Goal: Complete application form

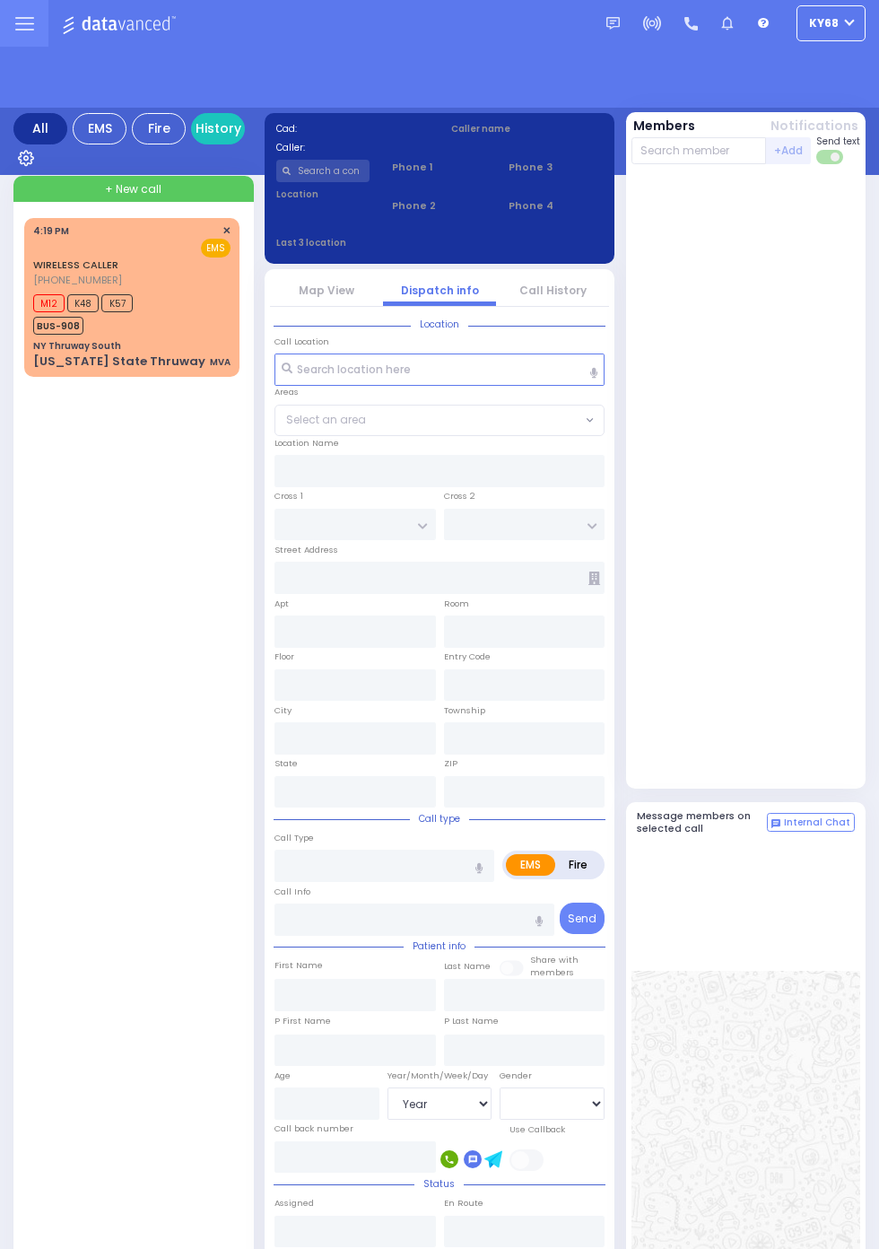
select select "Year"
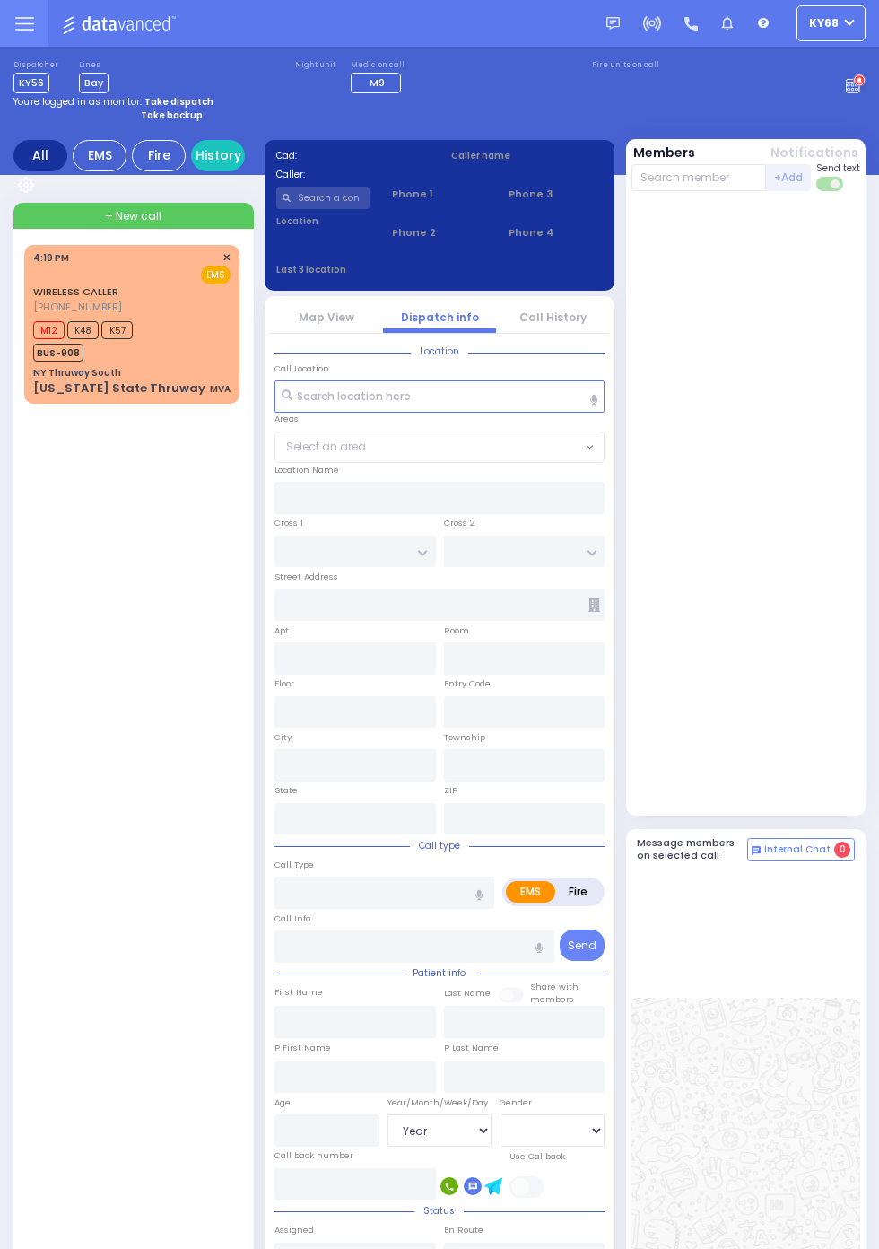
click at [47, 359] on span "BUS-908" at bounding box center [58, 353] width 50 height 18
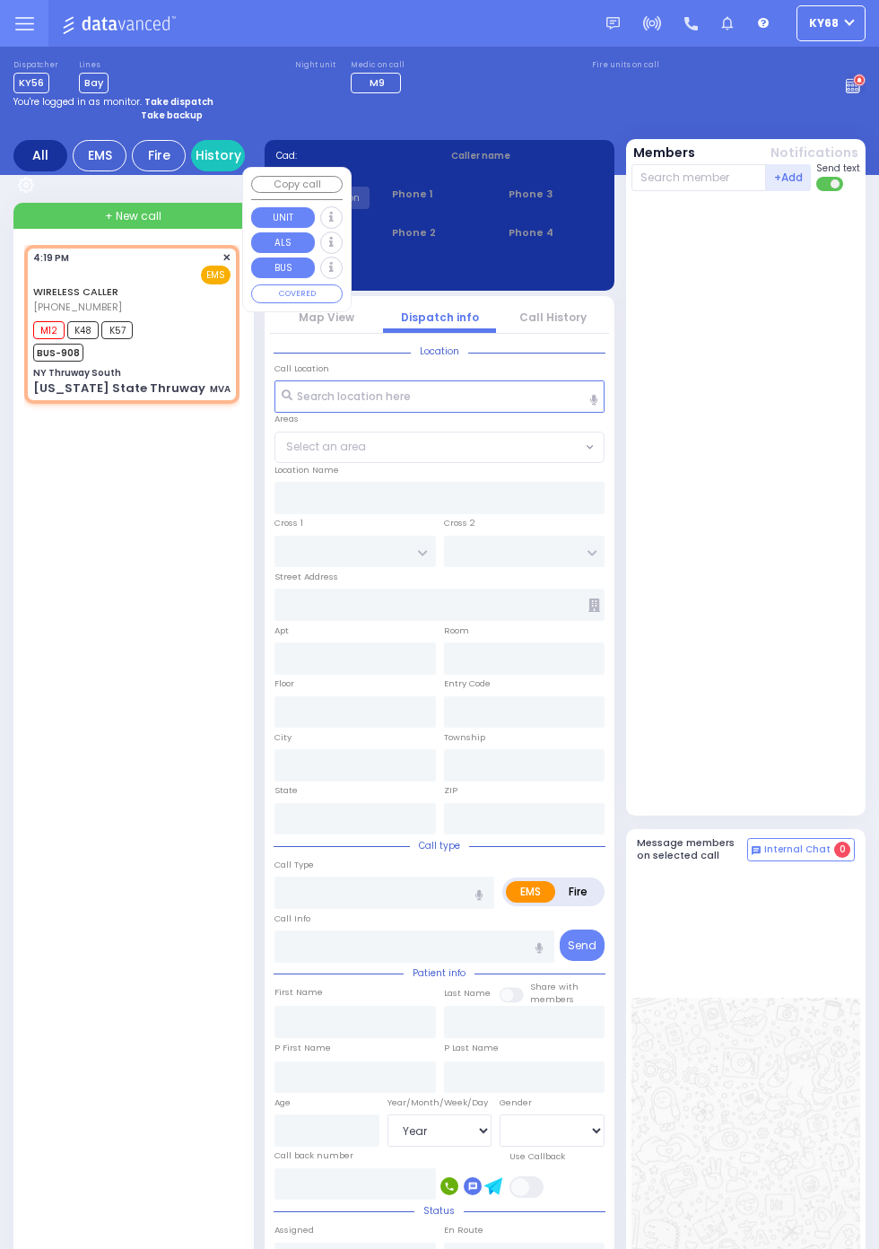
select select
type input "MVA"
radio input "true"
type input "MM 44"
type input "[PERSON_NAME]"
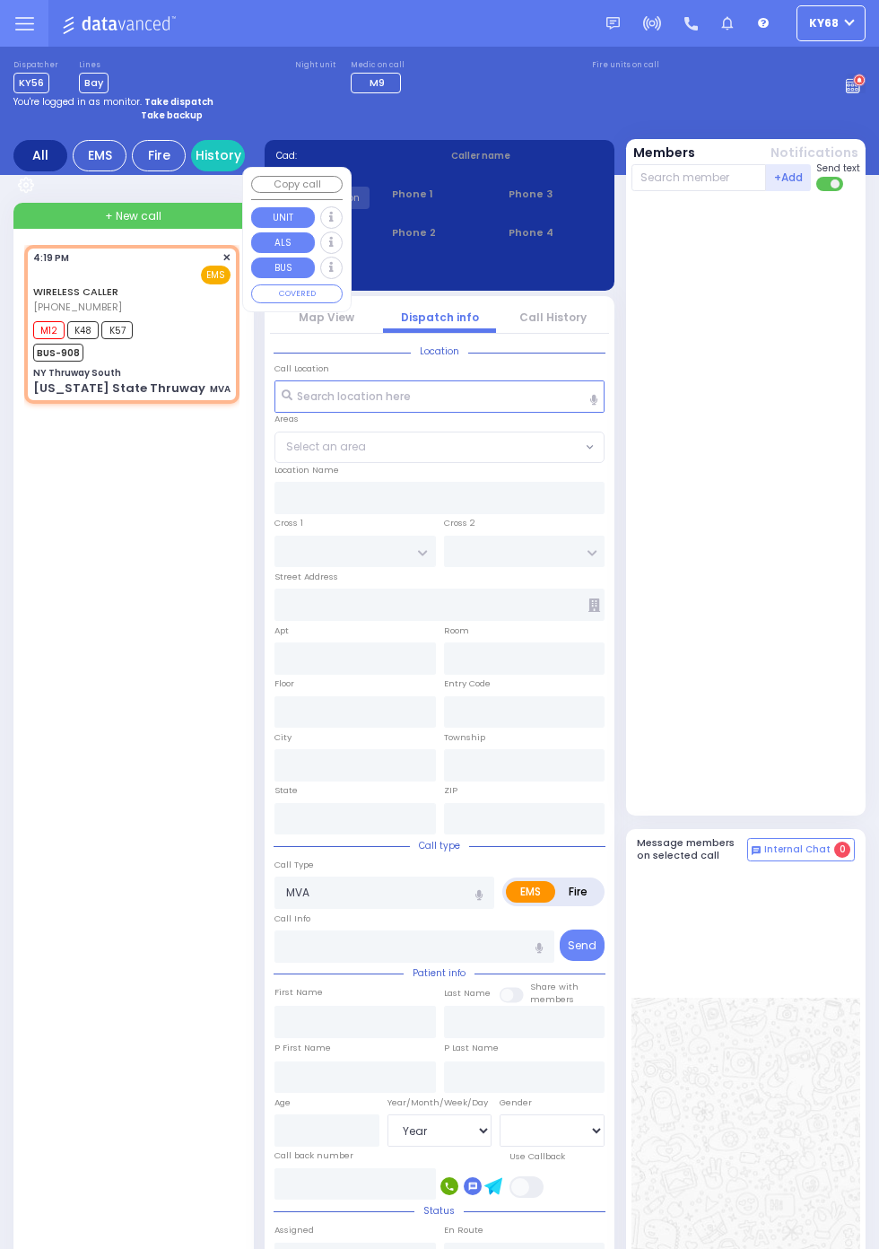
type input "Bassul"
select select "Year"
type input "16:19"
type input "16:33"
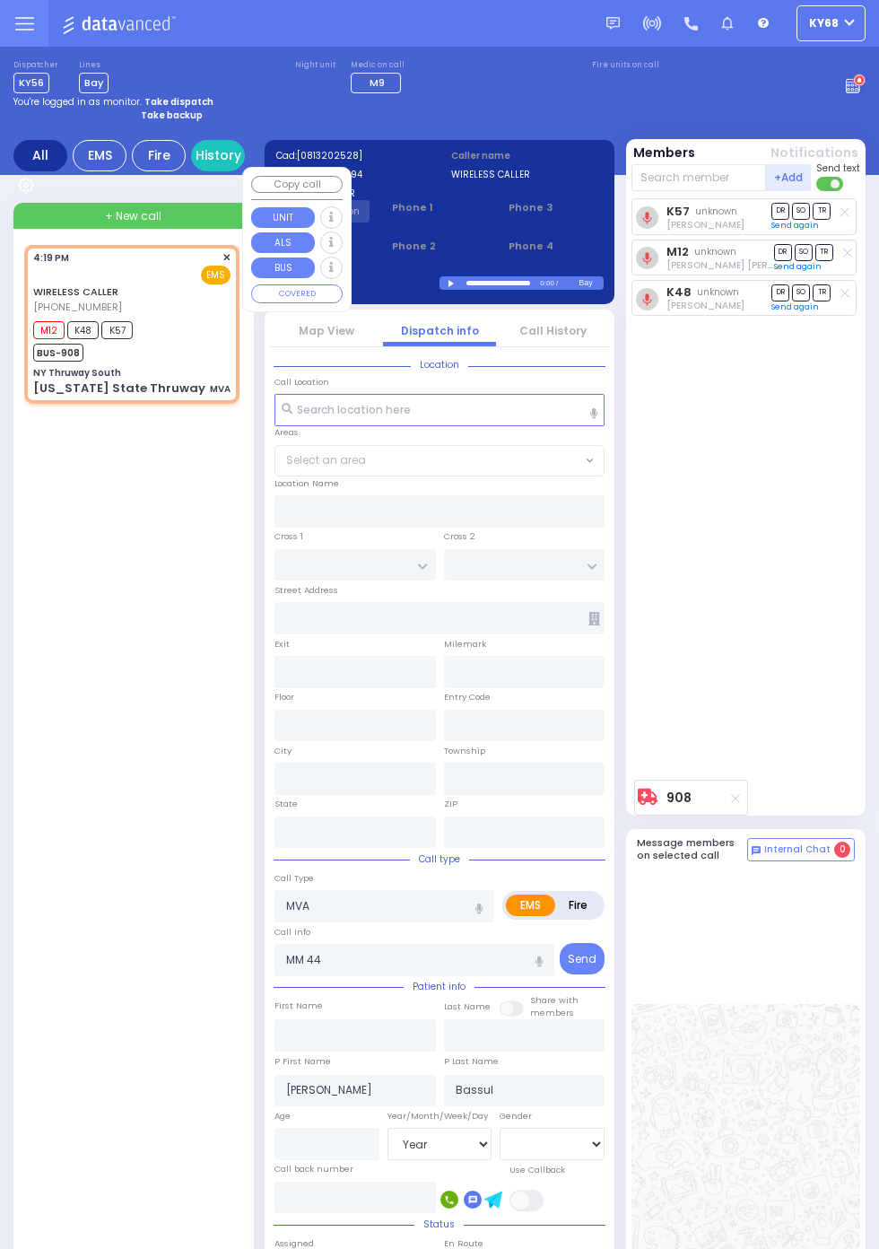
type input "NY Thruway South"
type input "DIVISION AVE"
type input "[GEOGRAPHIC_DATA]"
type input "[US_STATE] State Thruway"
type input "Woodbury"
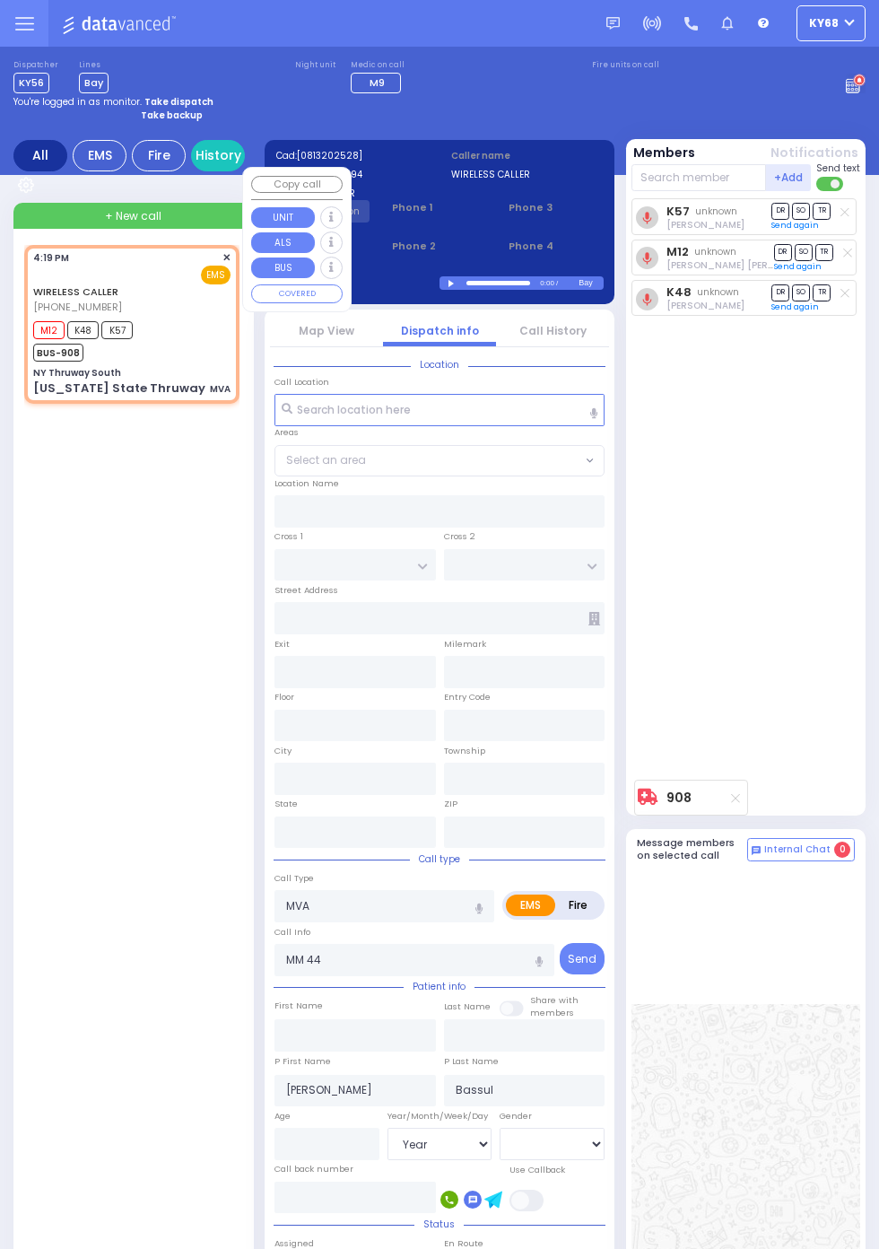
type input "[US_STATE]"
type input "10917"
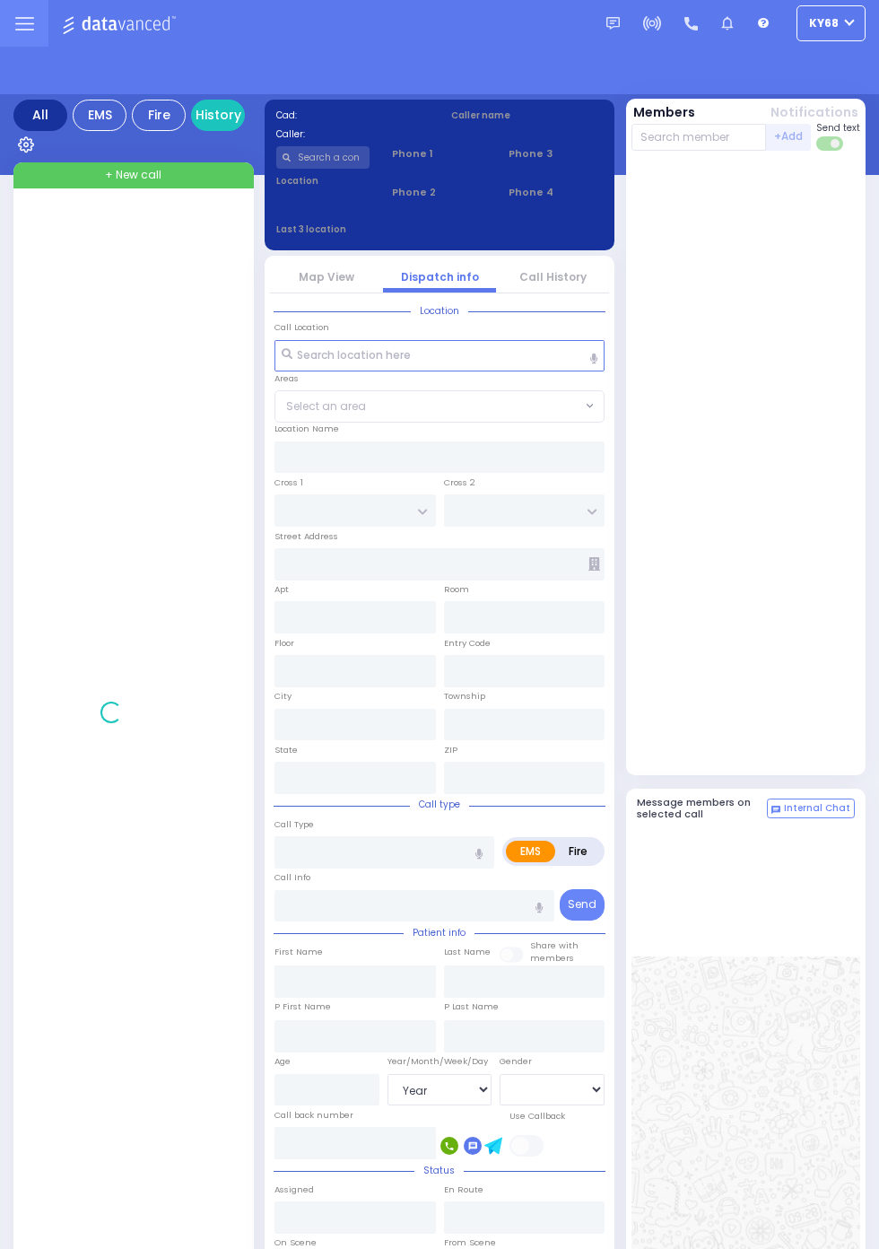
select select "Year"
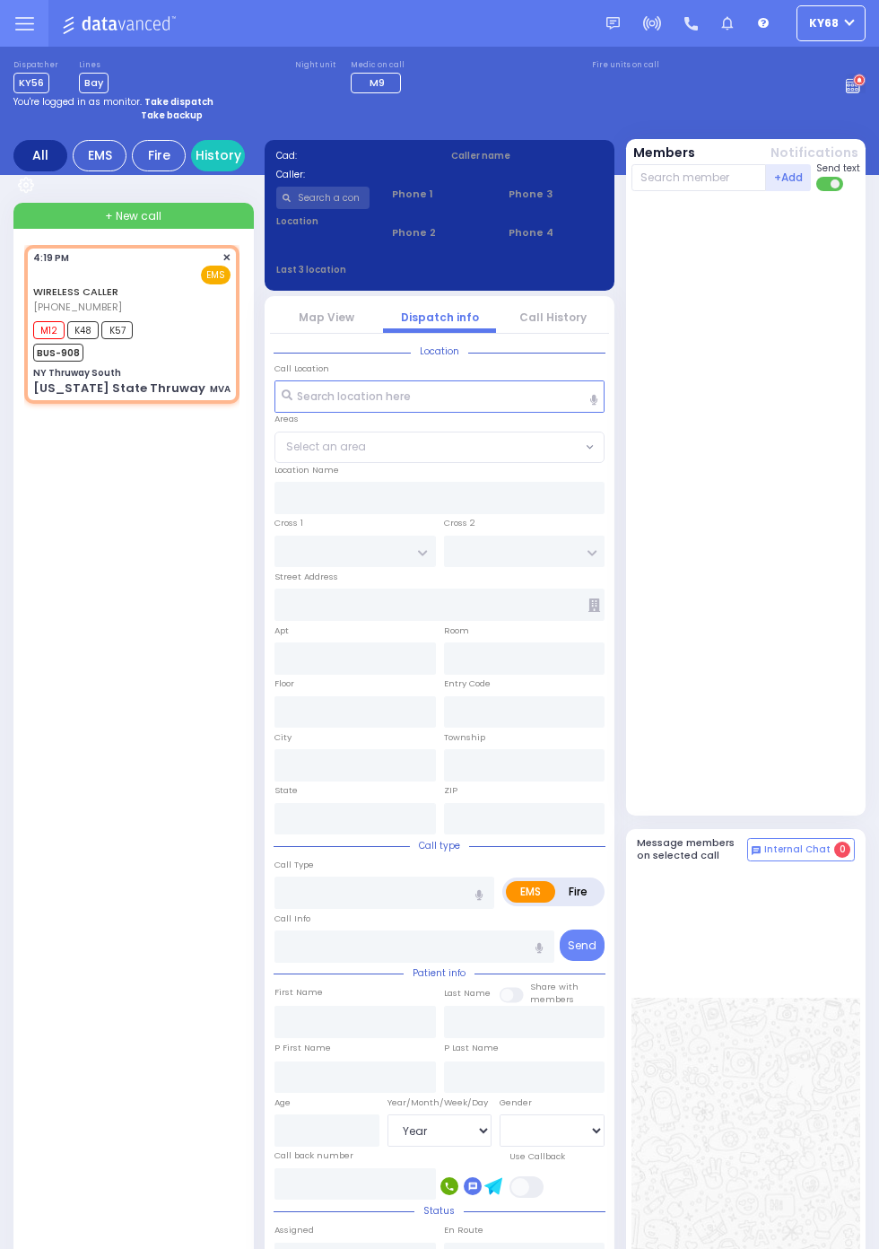
select select
type input "MVA"
radio input "true"
type input "MM 44"
type input "[PERSON_NAME]"
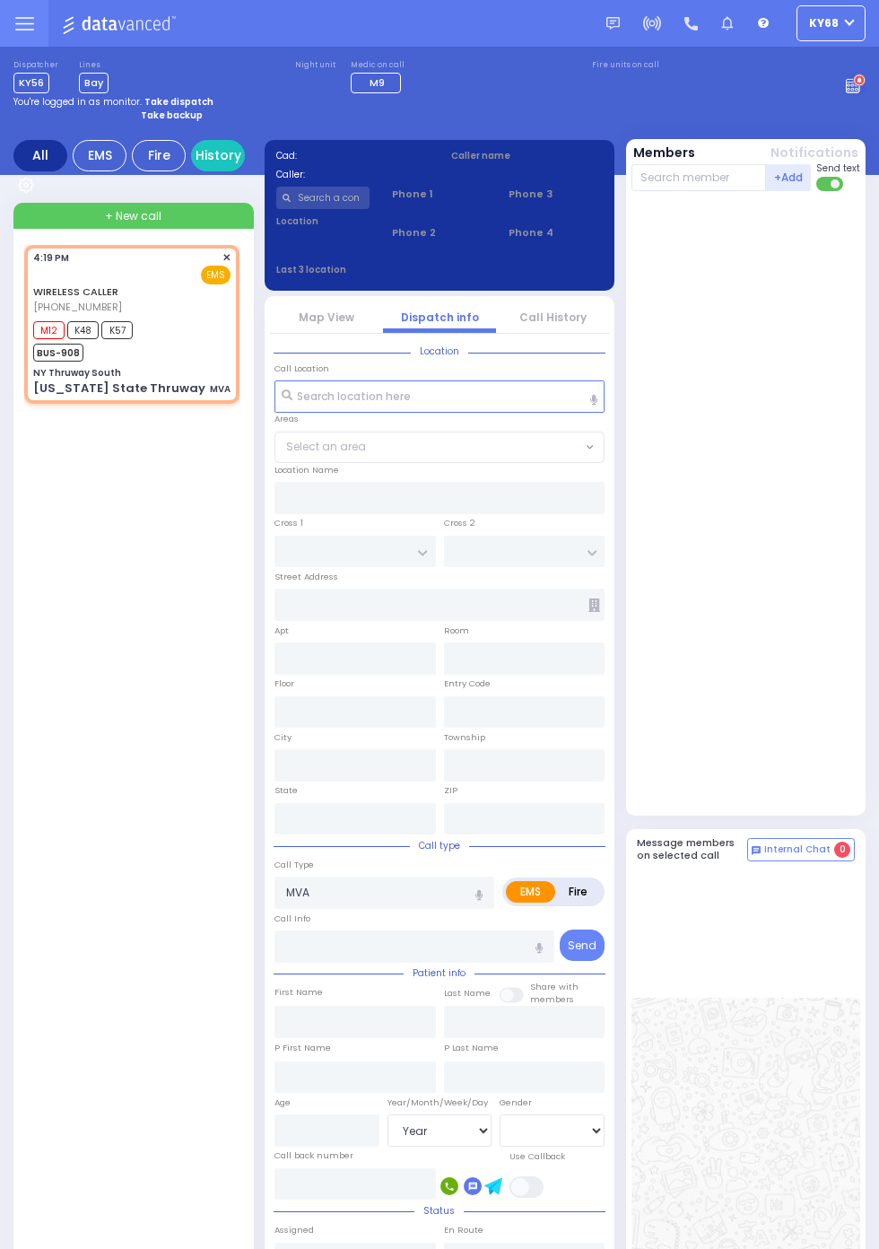
type input "Bassul"
select select "Year"
type input "16:19"
type input "16:33"
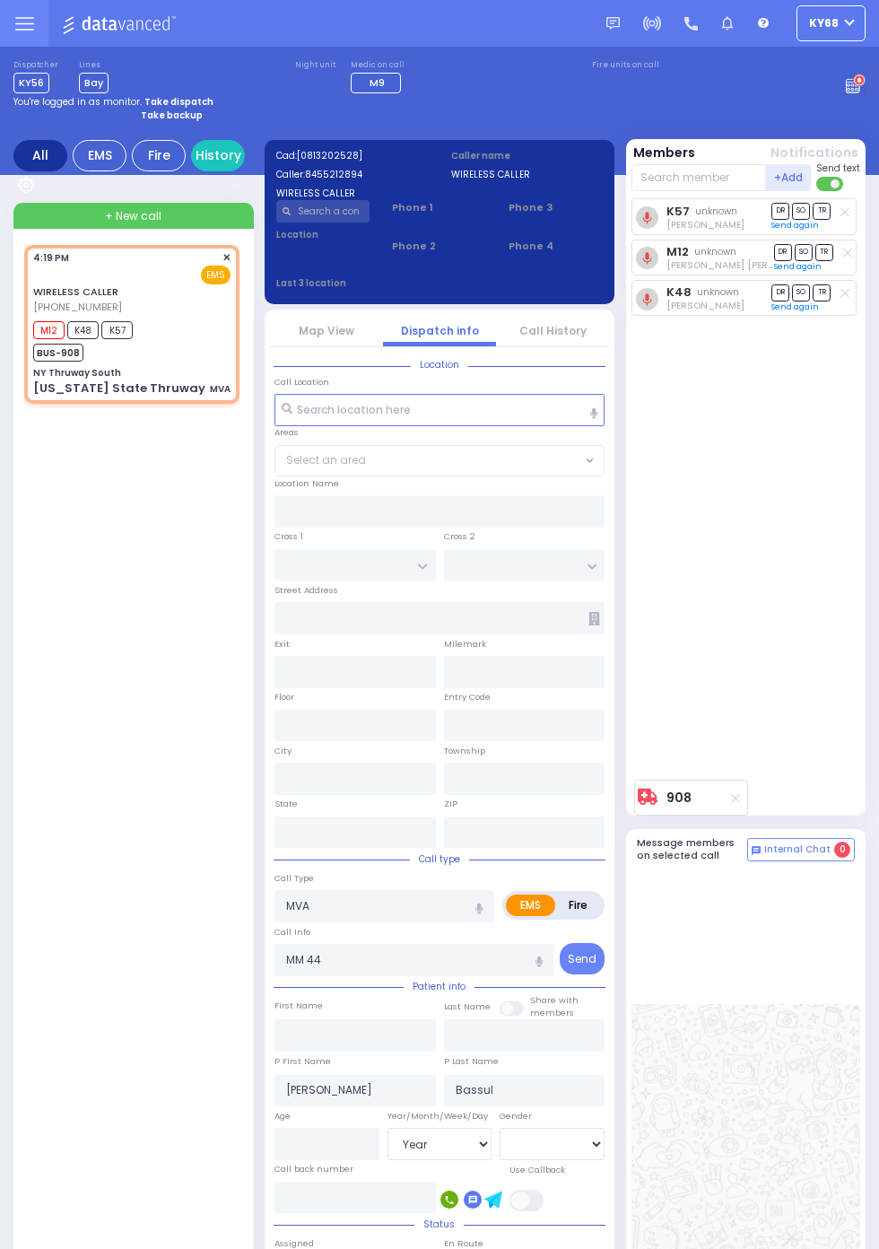
type input "NY Thruway South"
type input "DIVISION AVE"
type input "[GEOGRAPHIC_DATA]"
type input "[US_STATE] State Thruway"
type input "44"
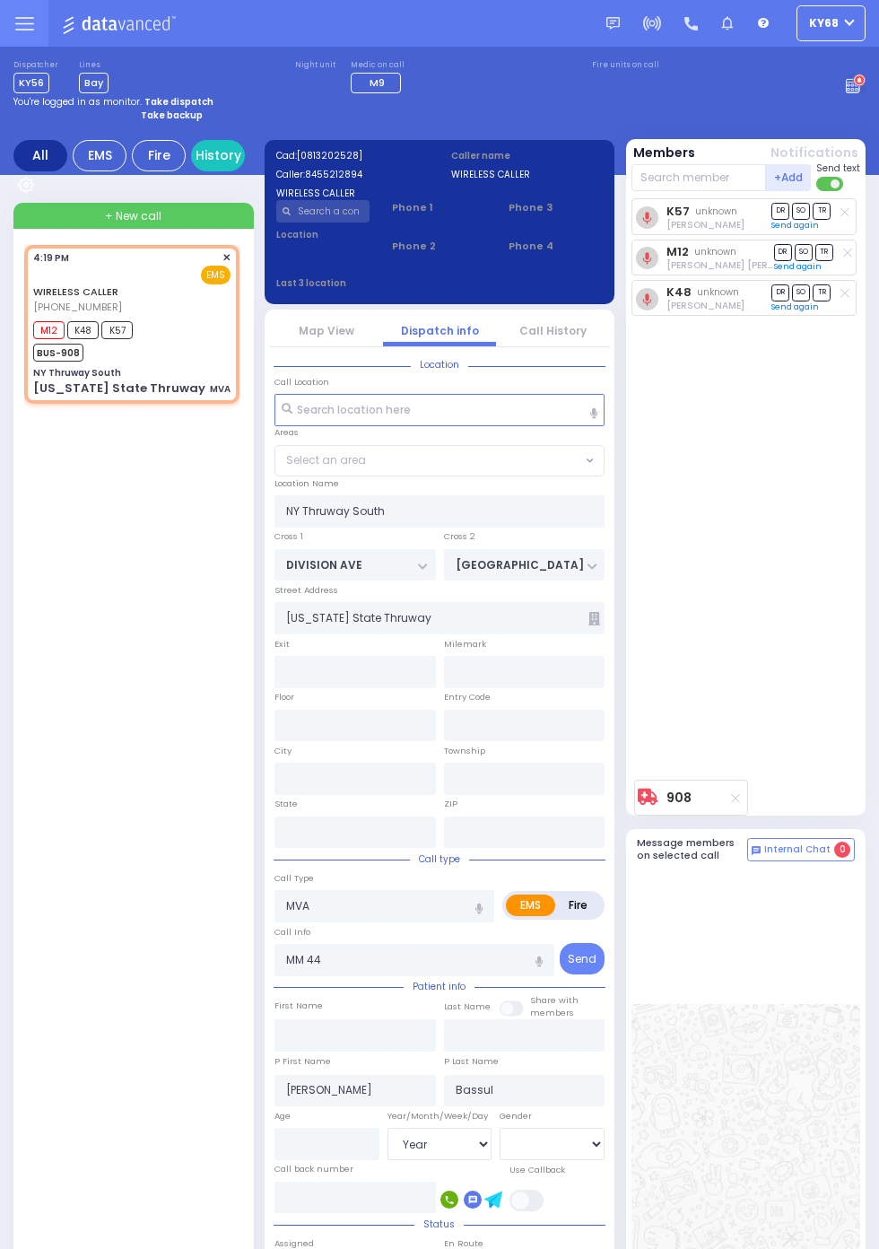
type input "Woodbury"
type input "[US_STATE]"
type input "10917"
select select
radio input "true"
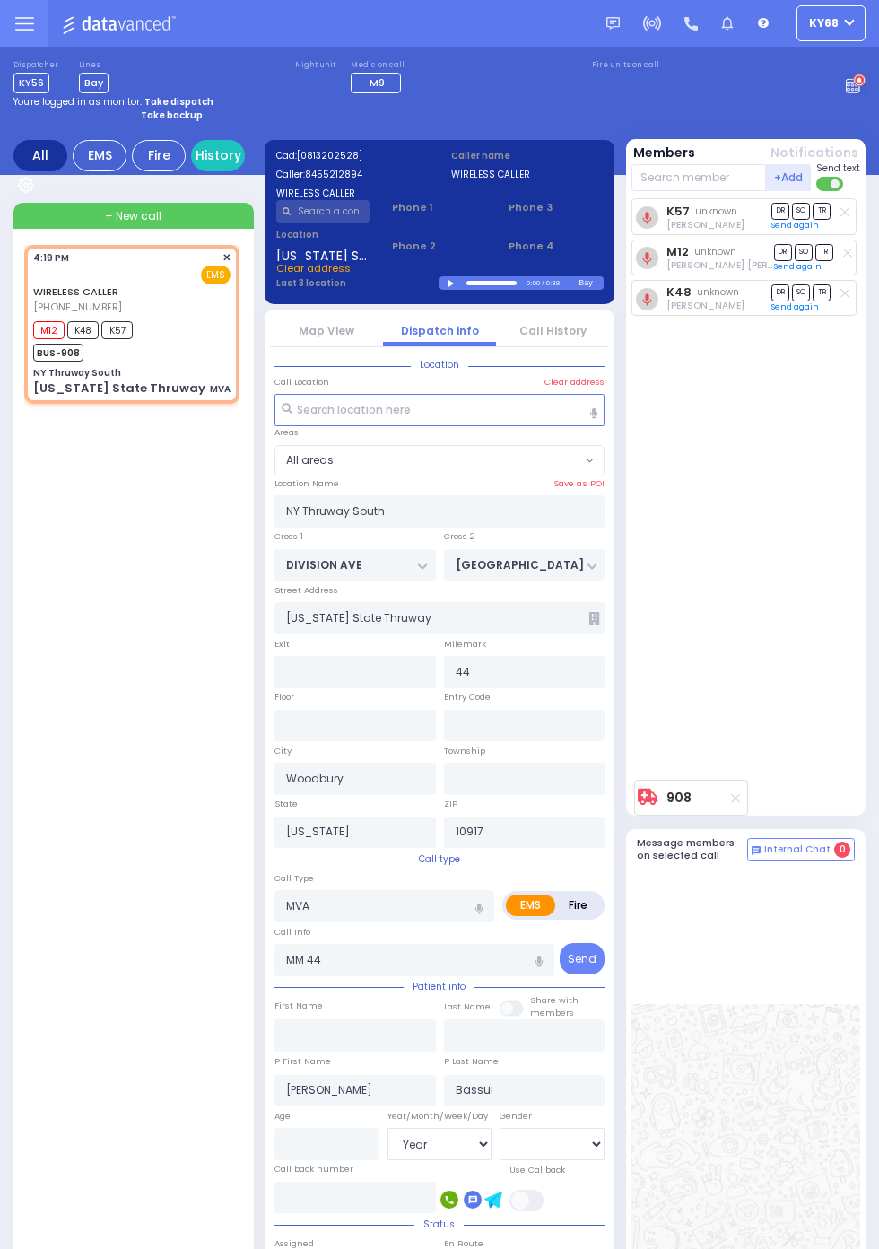
select select "Year"
select select
radio input "true"
select select "Year"
click at [370, 241] on label "Location" at bounding box center [323, 234] width 94 height 13
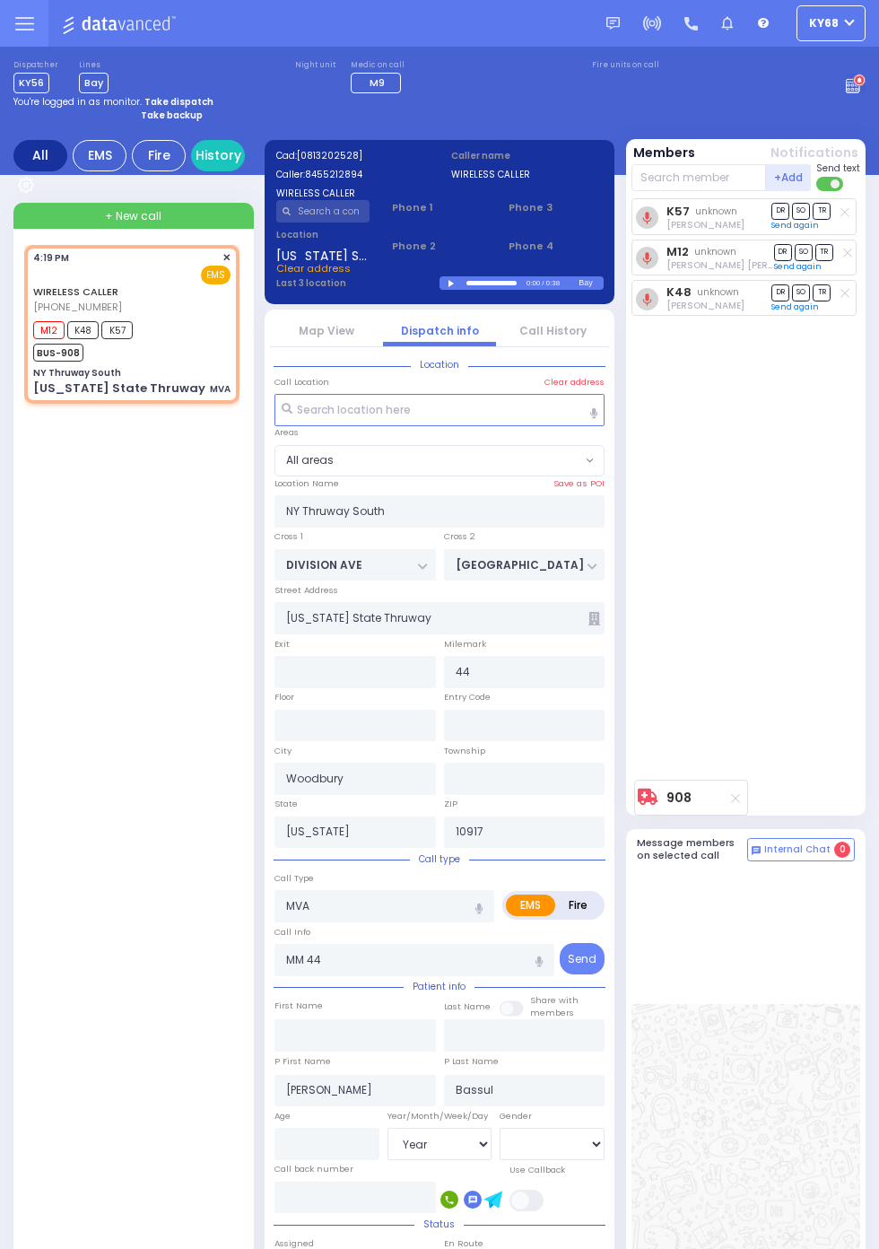
click at [344, 216] on input "text" at bounding box center [323, 211] width 94 height 22
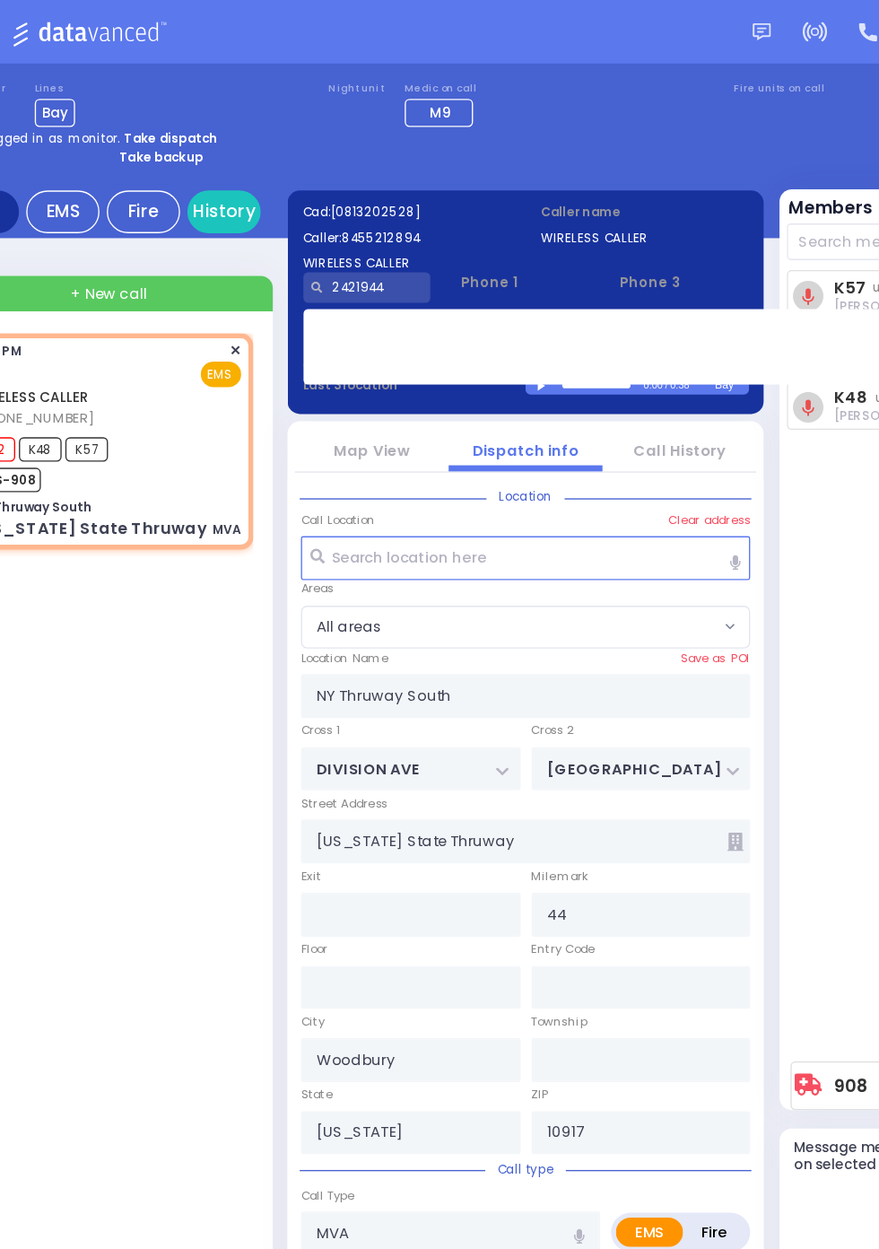
type input "2421944"
click at [167, 510] on div "WIRELESS CALLER [PHONE_NUMBER] 4:19 PM ✕ M12 K48 K57" at bounding box center [135, 884] width 222 height 1278
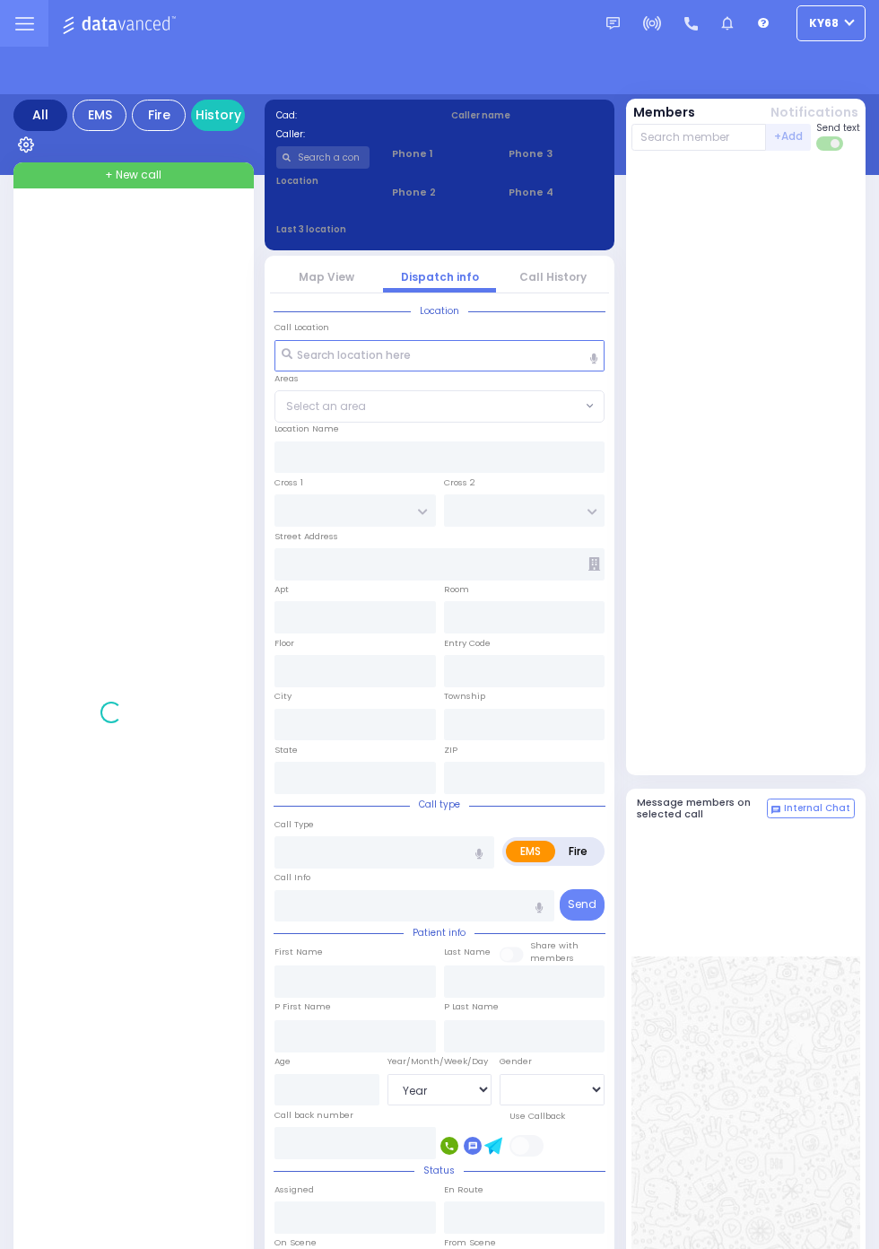
select select "Year"
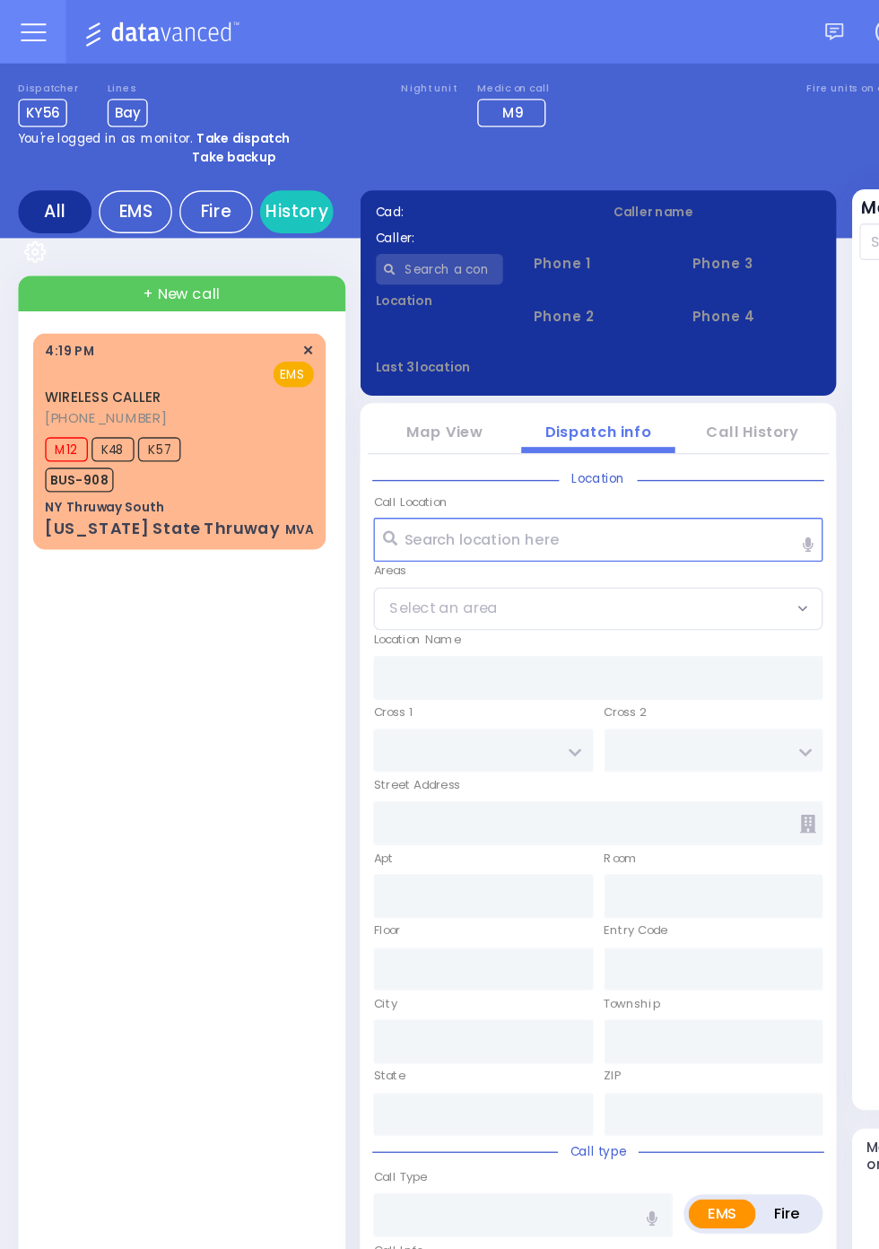
click at [340, 191] on input "text" at bounding box center [323, 198] width 94 height 22
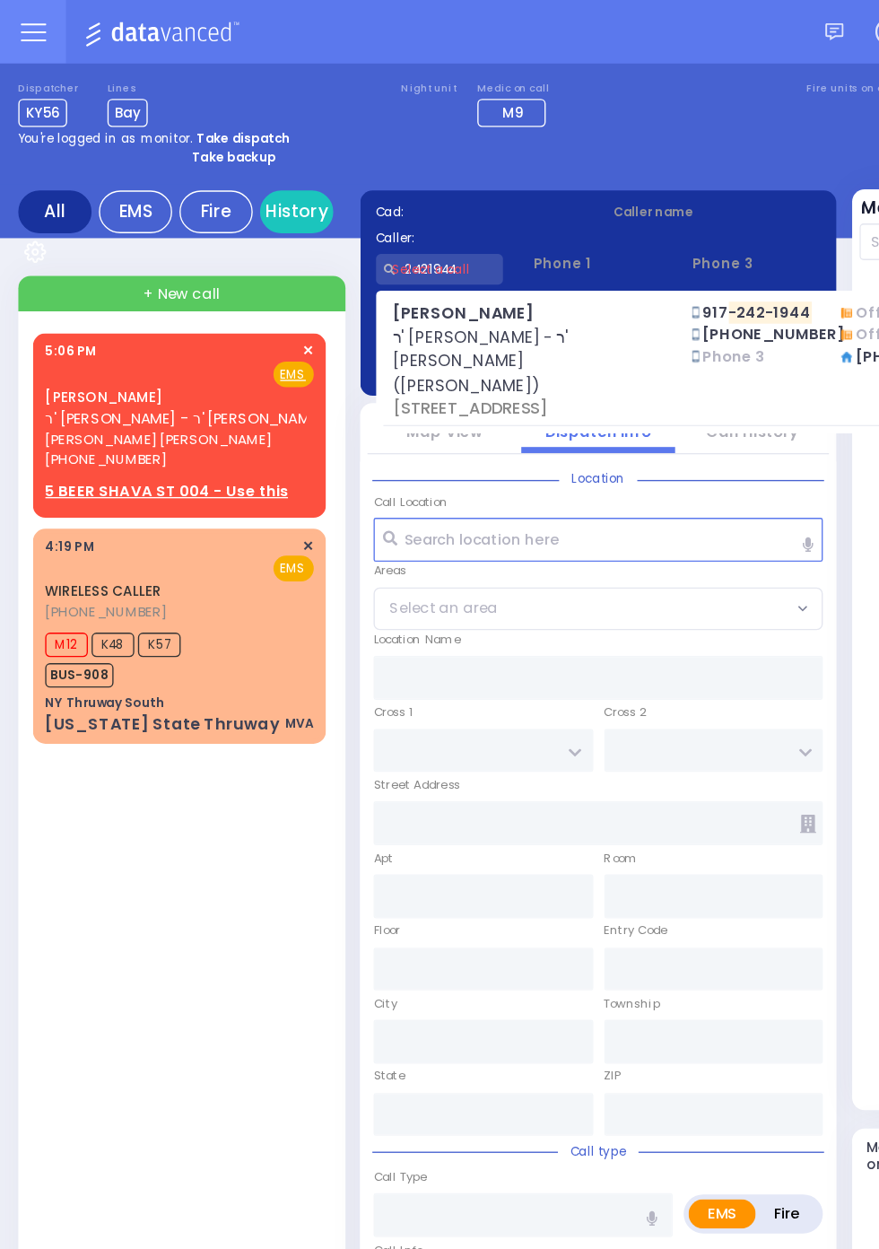
type input "2421944"
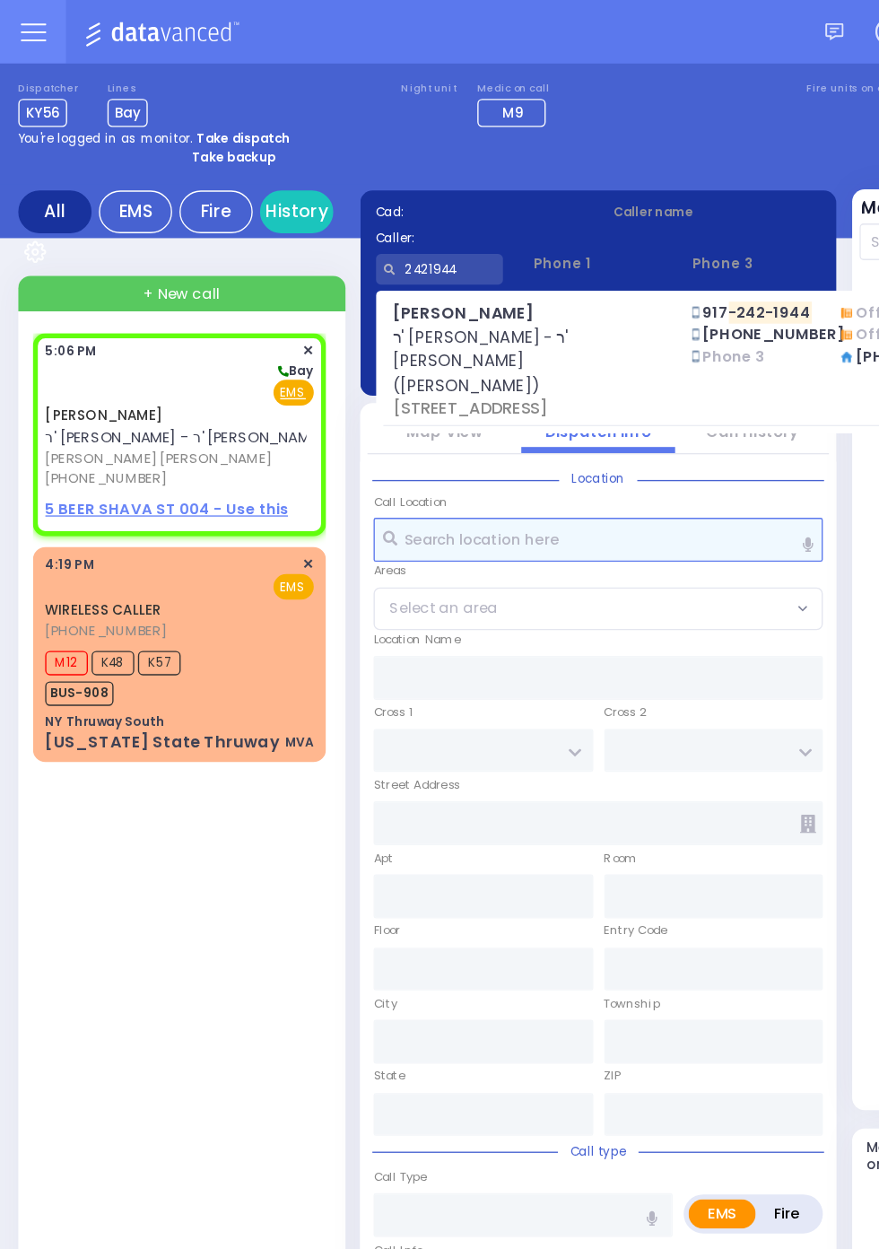
select select
radio input "true"
type input "JACOB MAYER"
type input "WEISS"
select select
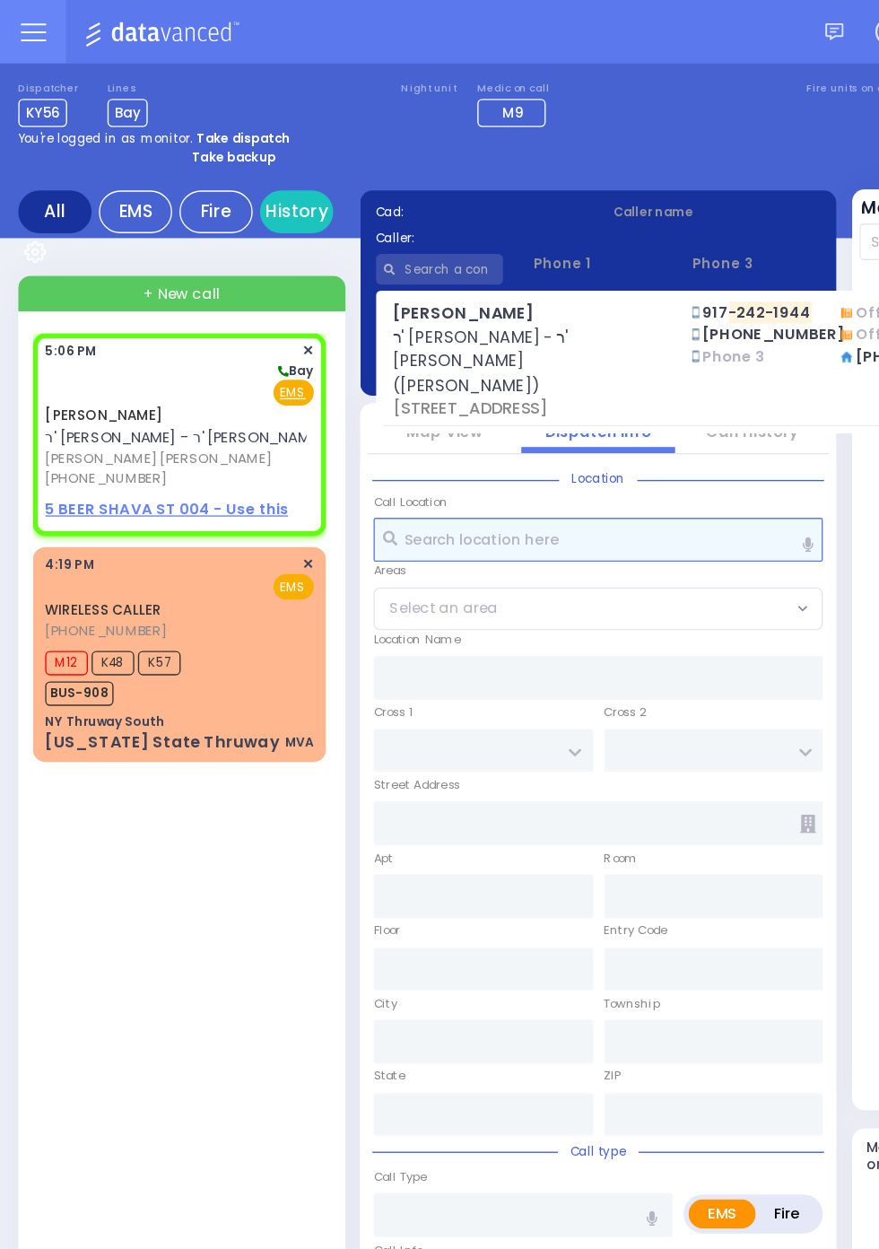
type input "17:06"
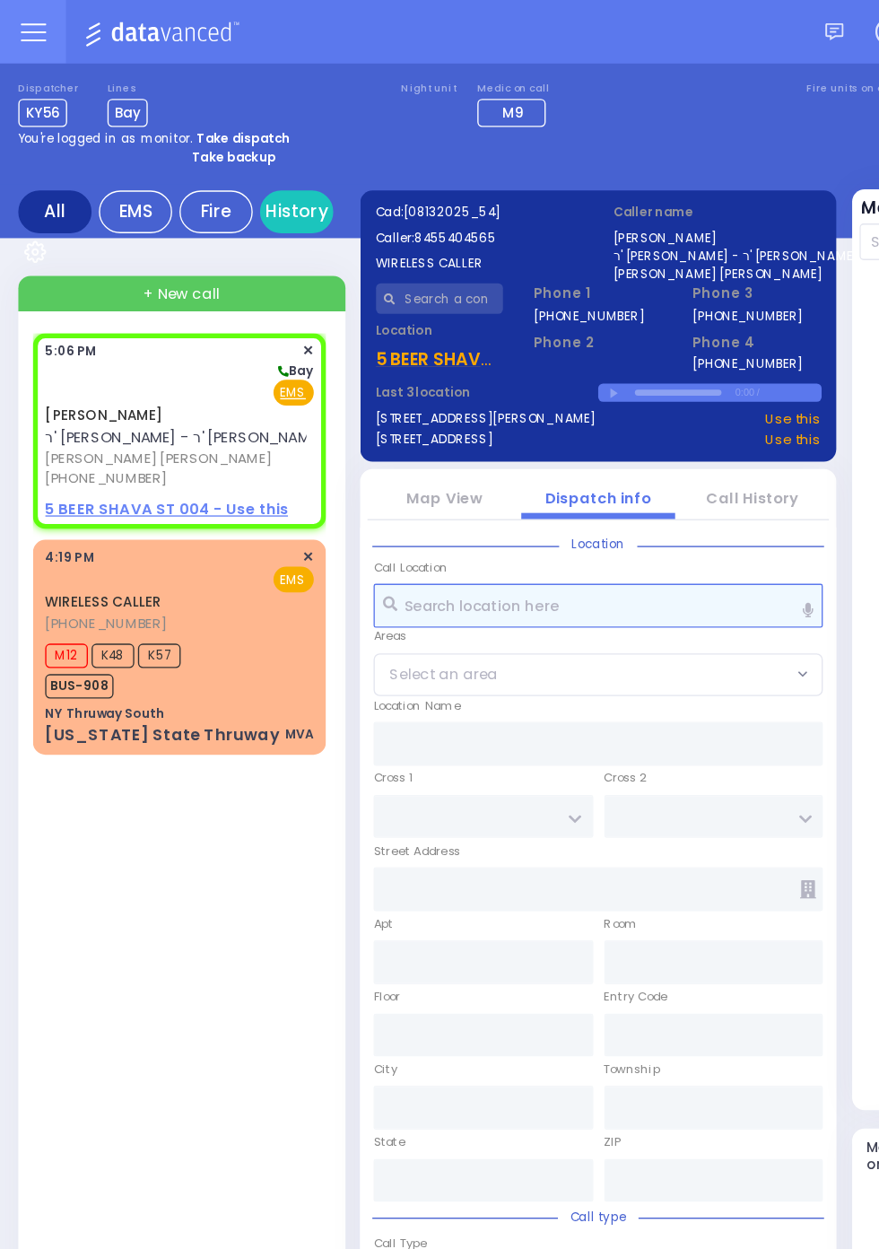
select select
radio input "true"
select select
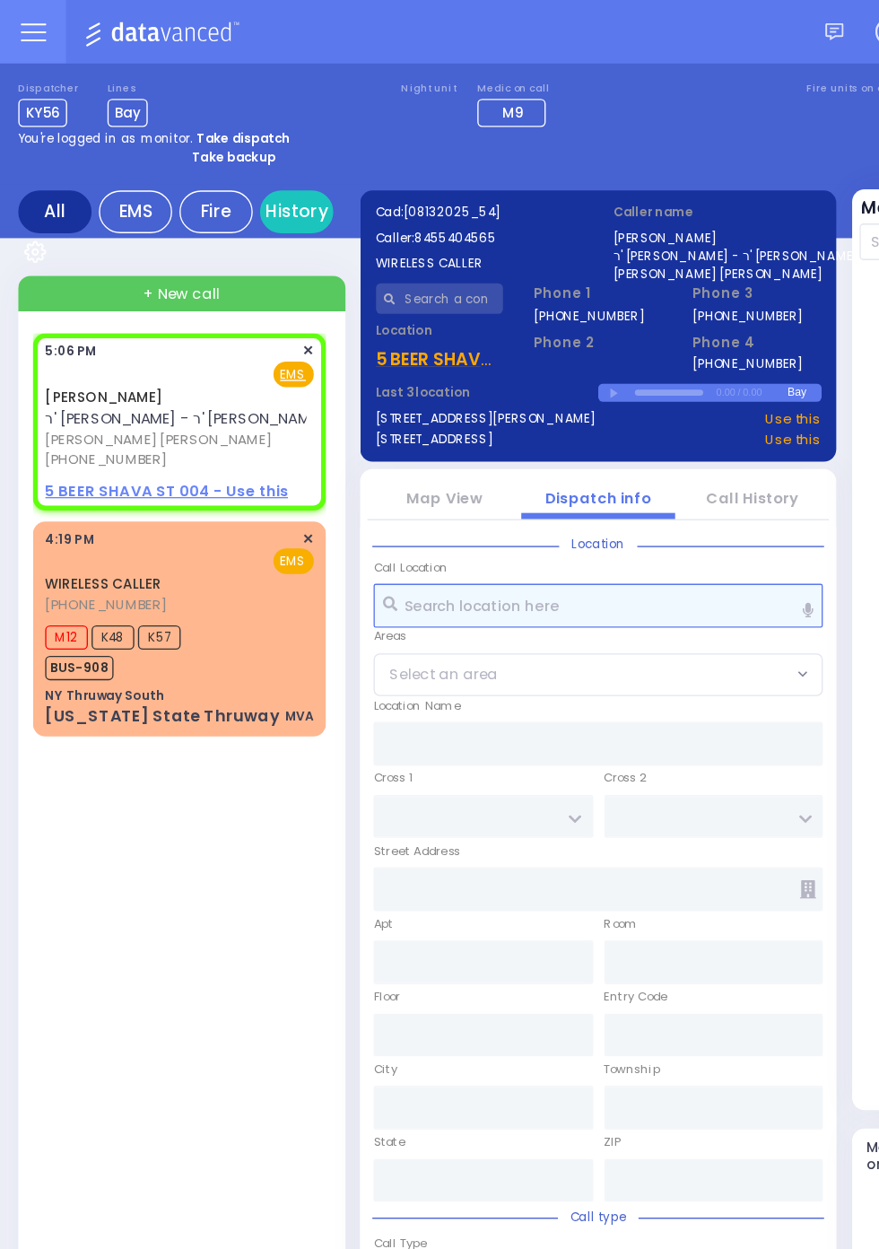
select select
radio input "true"
select select
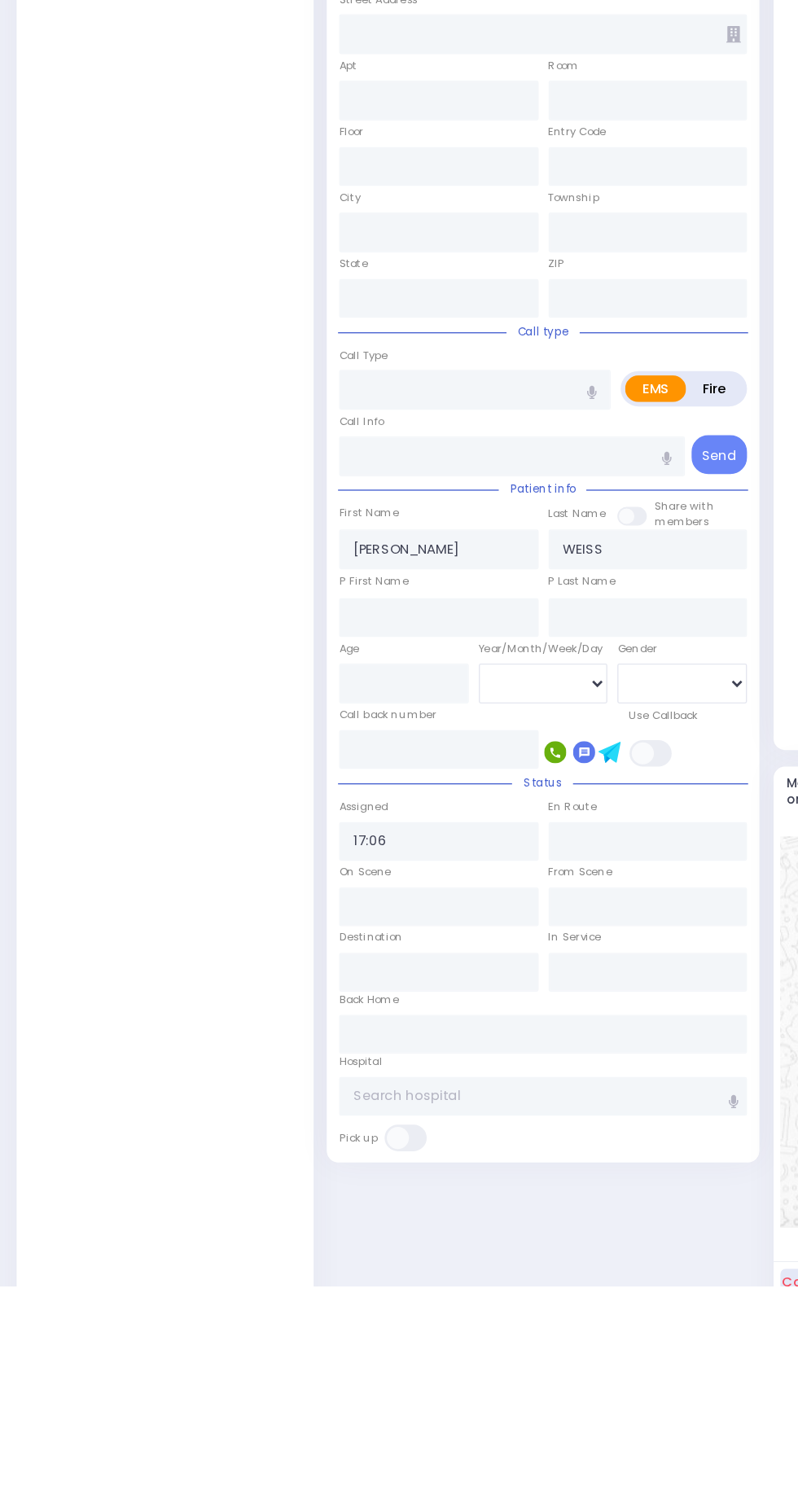
scroll to position [183, 0]
